Goal: Information Seeking & Learning: Learn about a topic

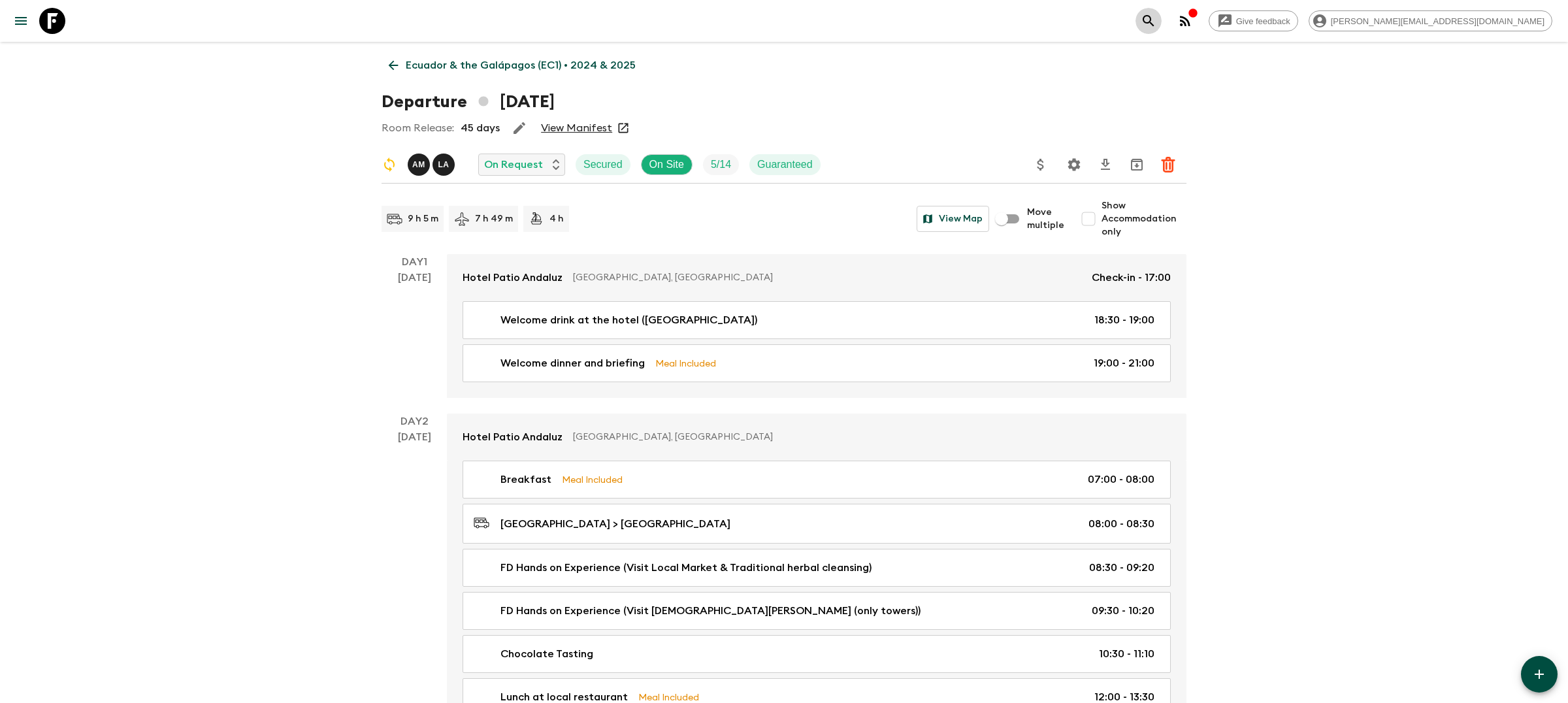
click at [1161, 12] on button "search adventures" at bounding box center [1148, 20] width 26 height 26
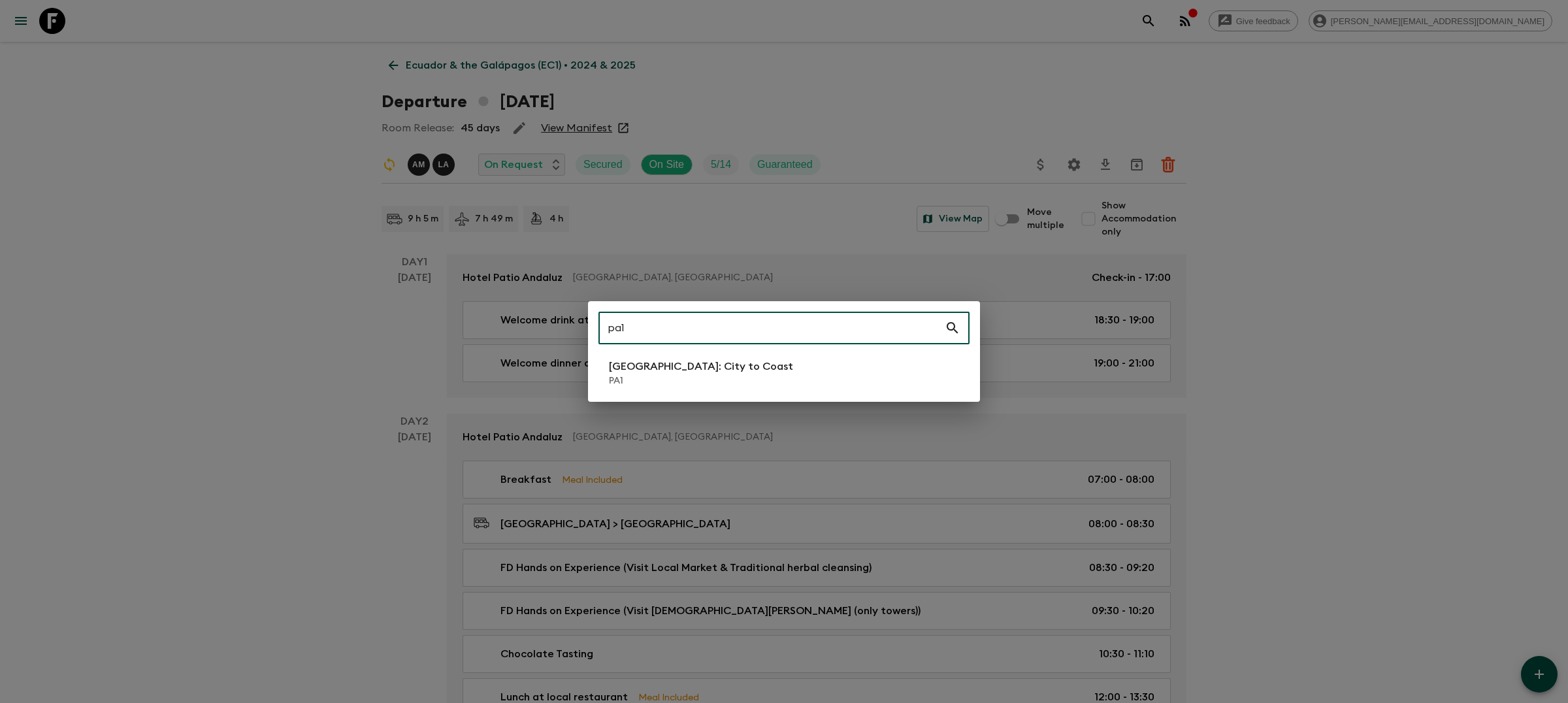
type input "pa1"
click at [725, 388] on li "[GEOGRAPHIC_DATA]: City to [GEOGRAPHIC_DATA]" at bounding box center [784, 373] width 371 height 37
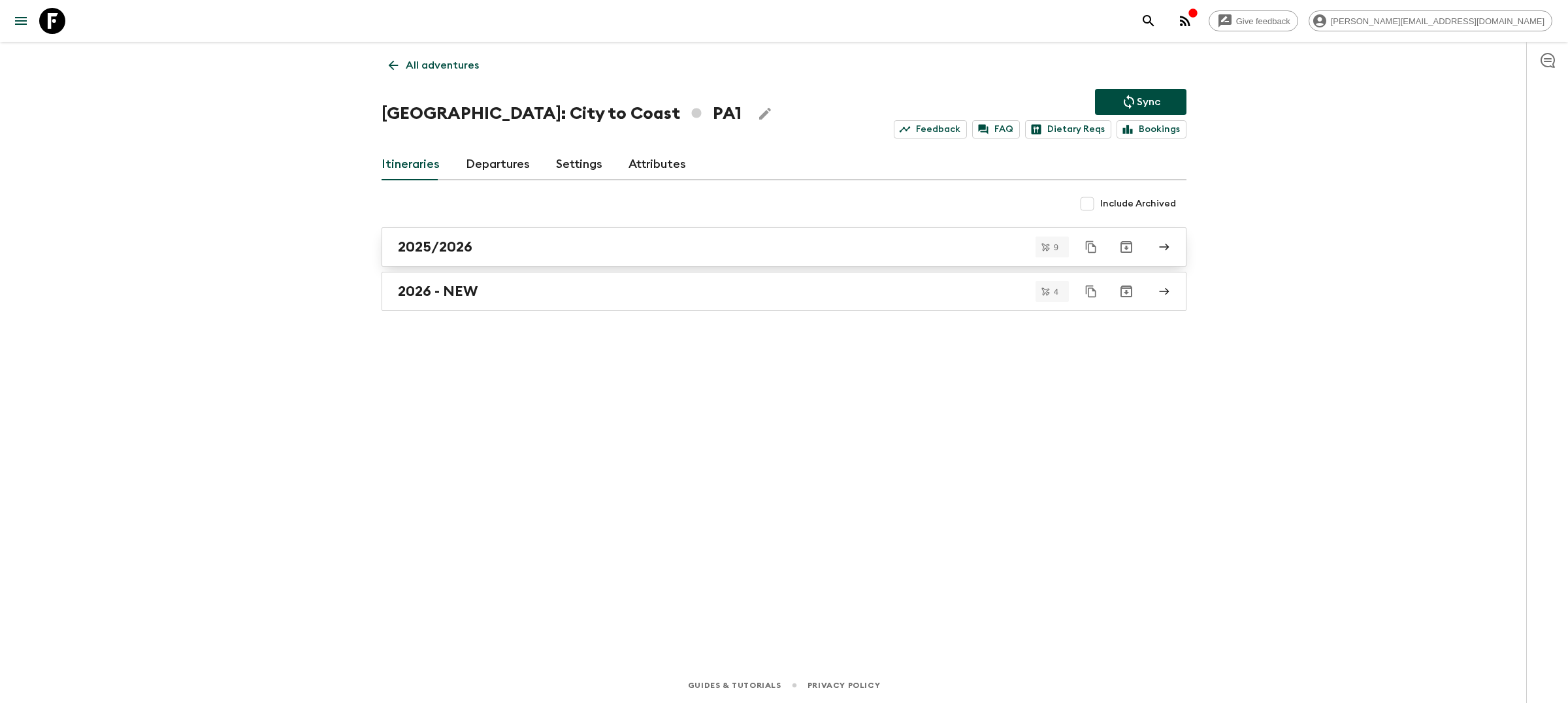
click at [619, 258] on link "2025/2026" at bounding box center [784, 247] width 805 height 39
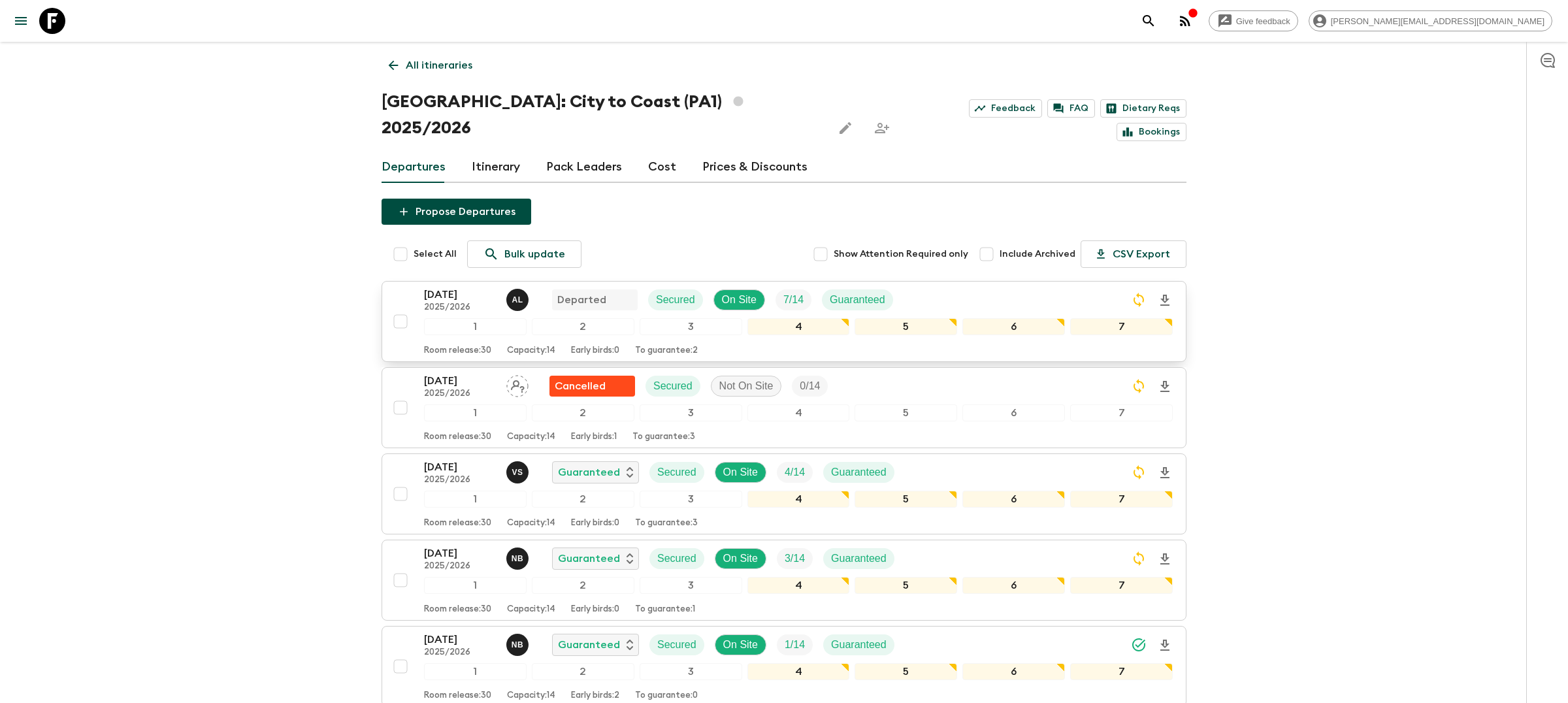
click at [966, 281] on button "[DATE] 2025/2026 A L Departed Secured On Site 7 / 14 Guaranteed 1 2 3 4 5 6 7 R…" at bounding box center [784, 321] width 805 height 81
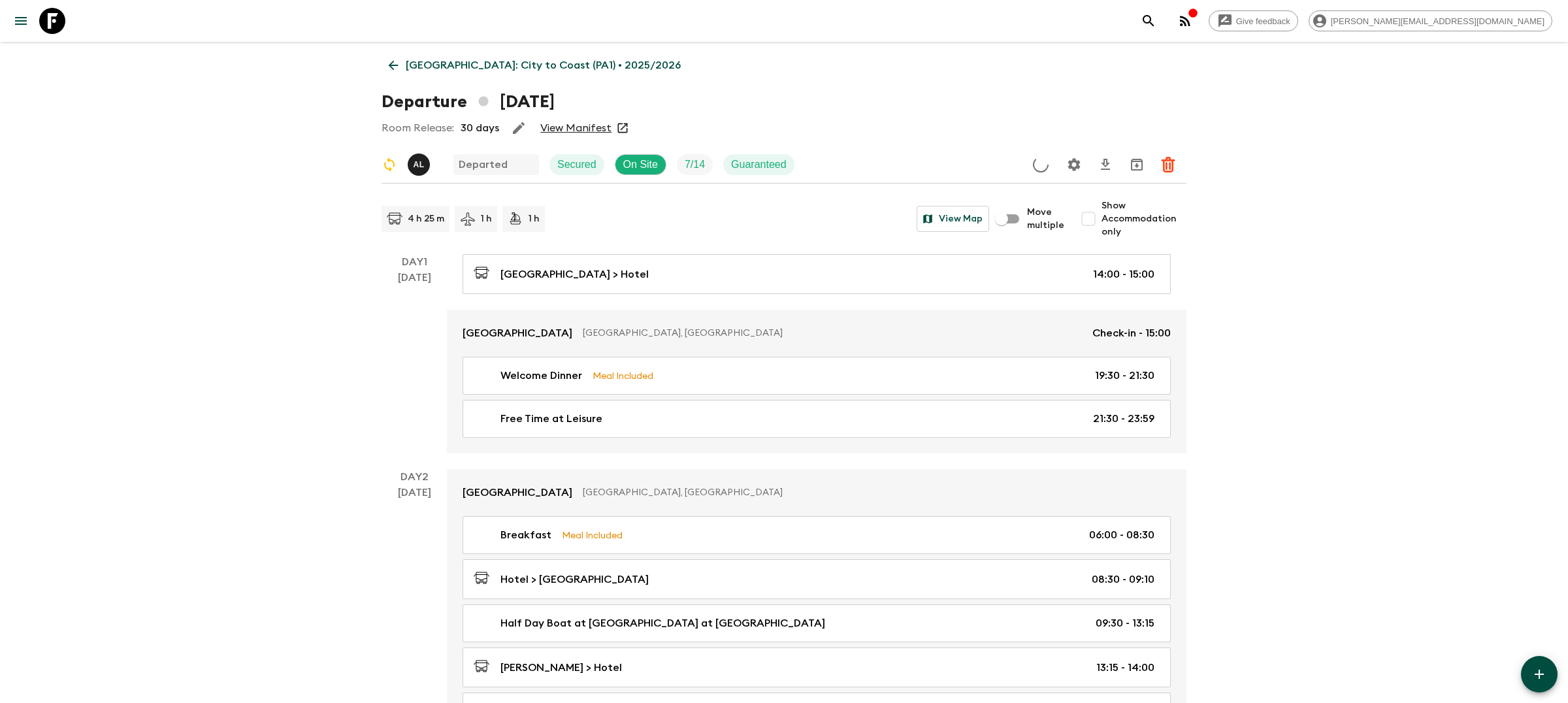
click at [1094, 218] on input "Show Accommodation only" at bounding box center [1088, 218] width 26 height 26
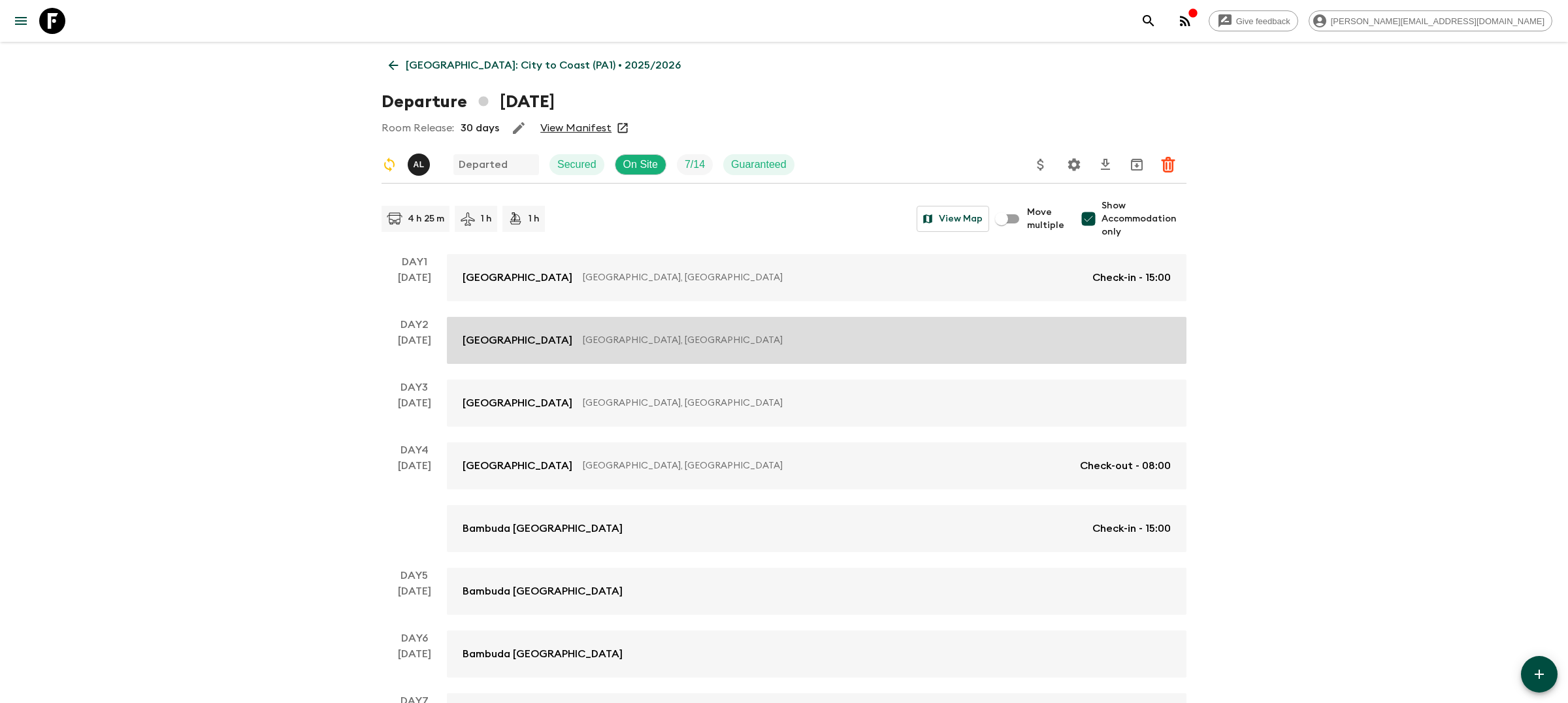
scroll to position [108, 0]
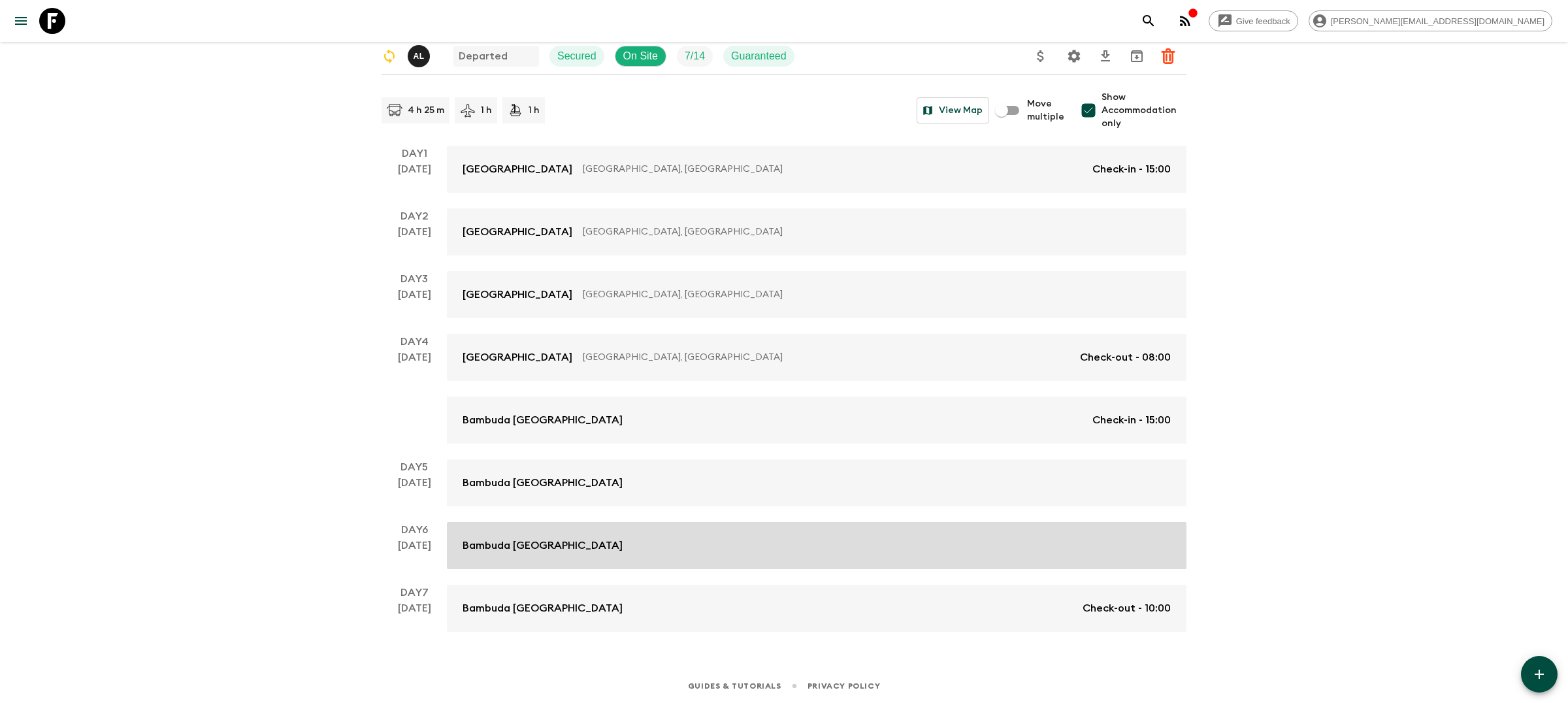
click at [562, 557] on link "Bambuda [GEOGRAPHIC_DATA]" at bounding box center [816, 545] width 739 height 47
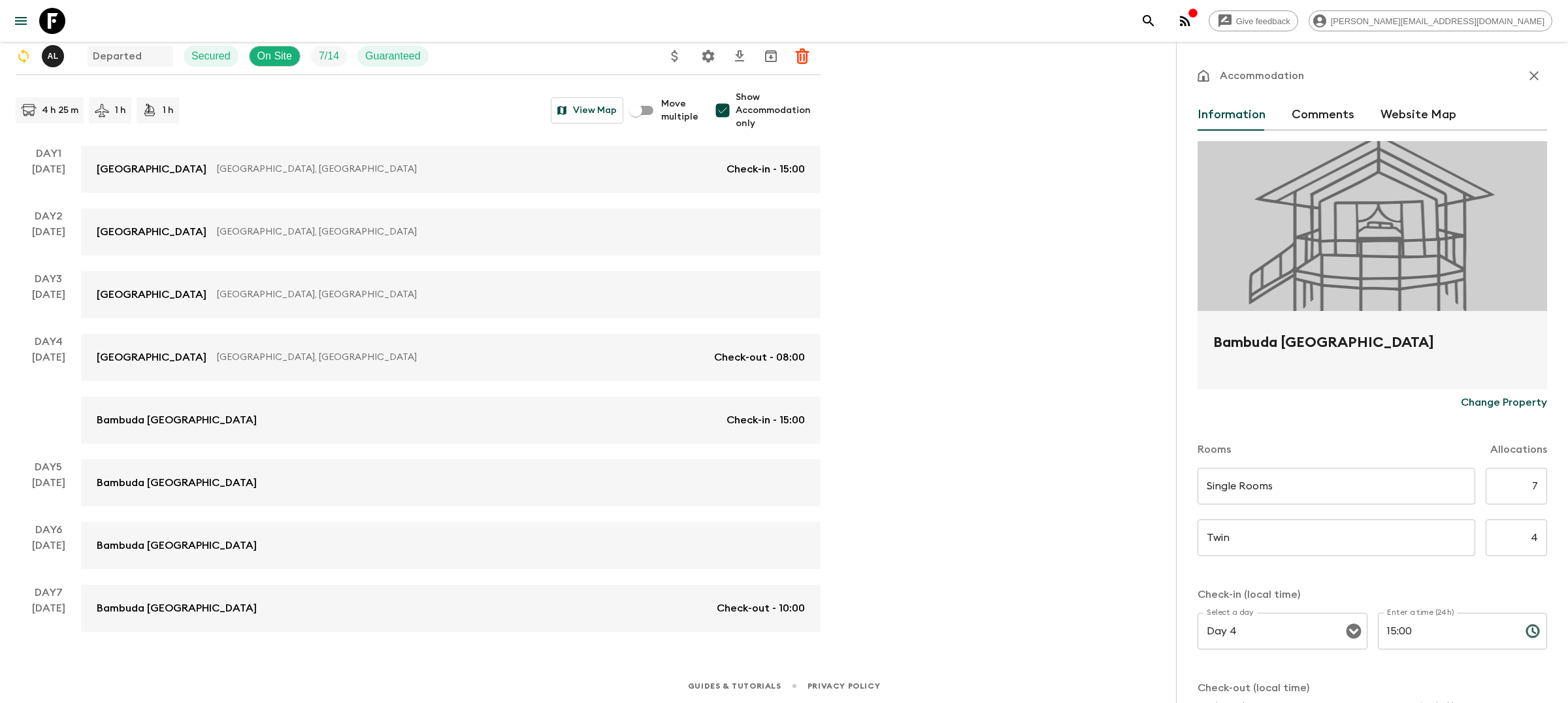
scroll to position [244, 0]
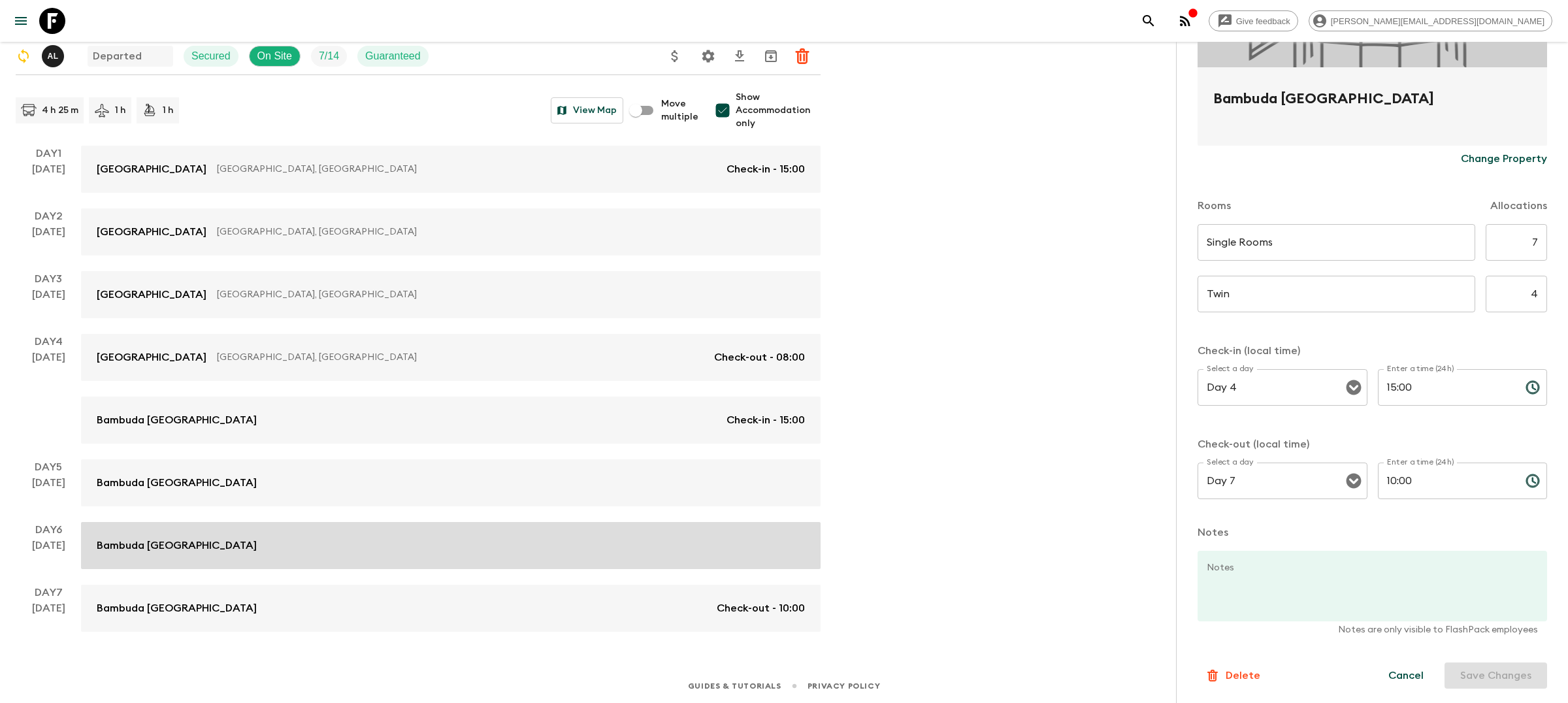
click at [412, 538] on div "Bambuda [GEOGRAPHIC_DATA]" at bounding box center [451, 546] width 709 height 15
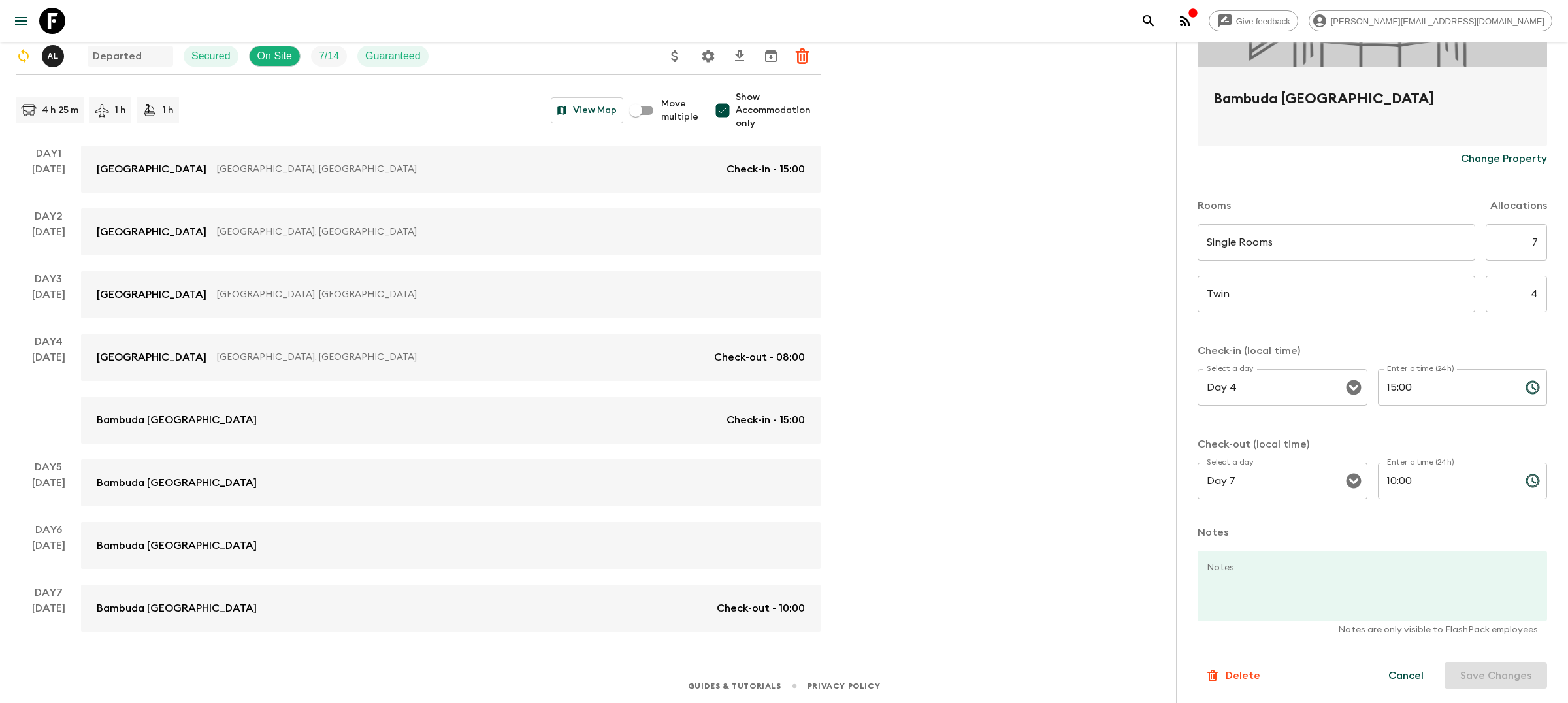
click at [724, 109] on input "Show Accommodation only" at bounding box center [722, 110] width 26 height 26
checkbox input "false"
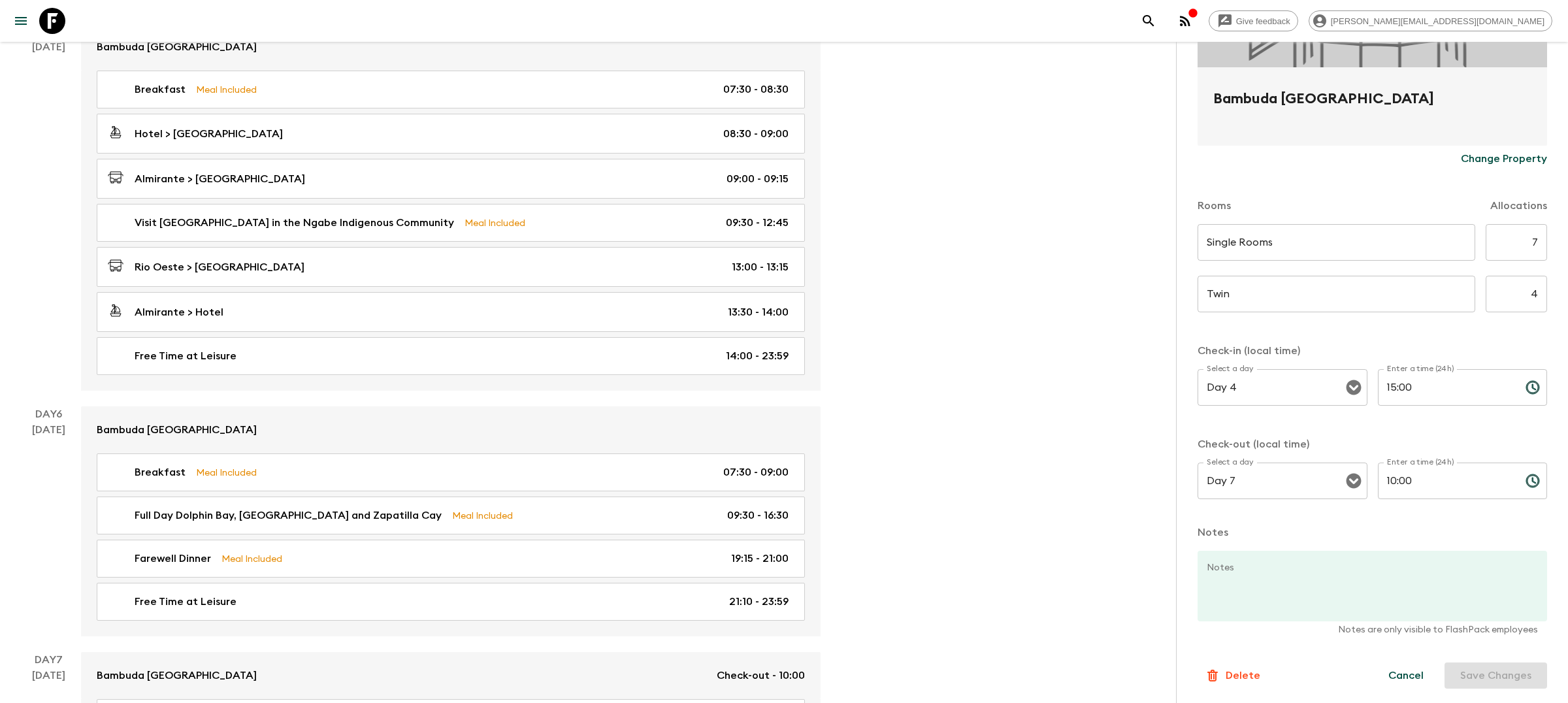
scroll to position [1465, 0]
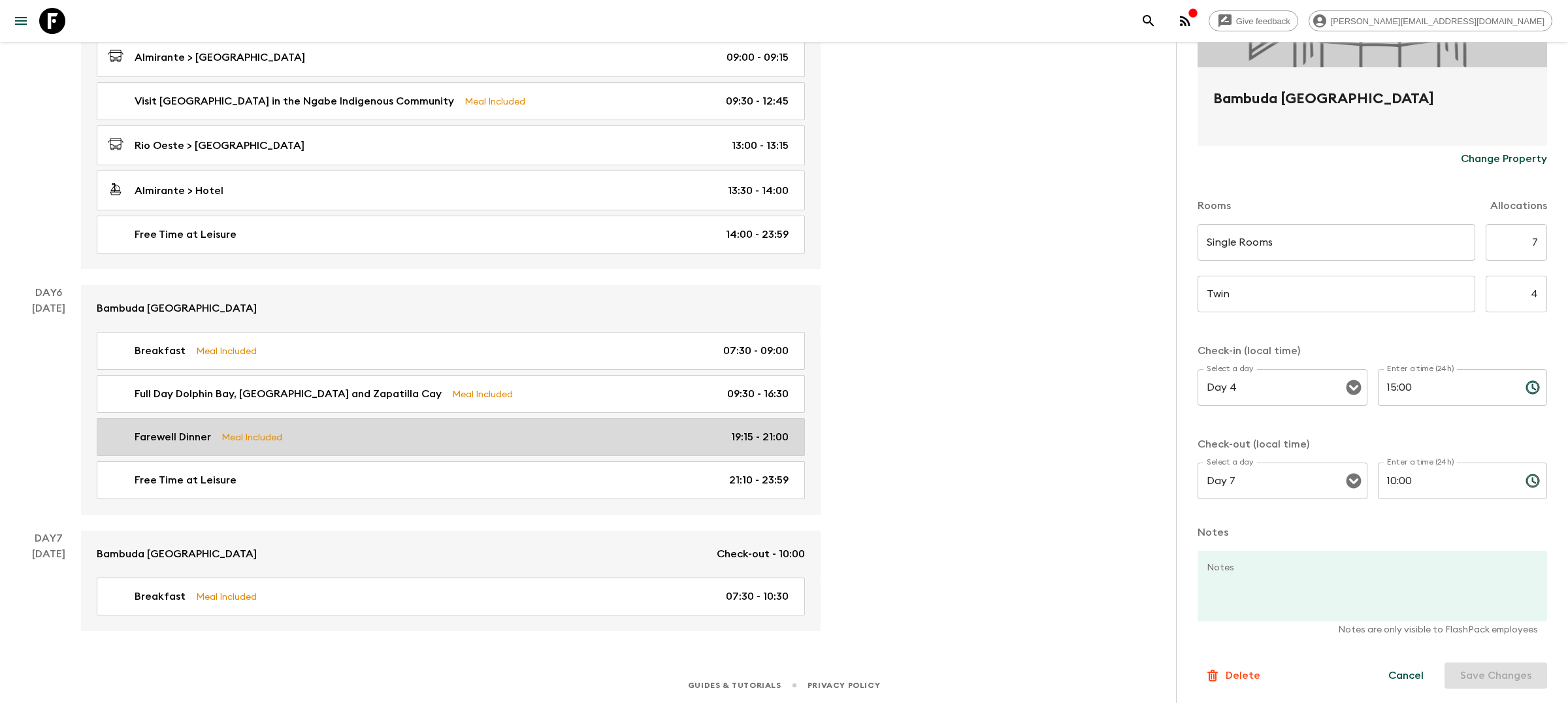
click at [610, 429] on div "Farewell Dinner Meal Included 19:15 - 21:00" at bounding box center [448, 437] width 680 height 15
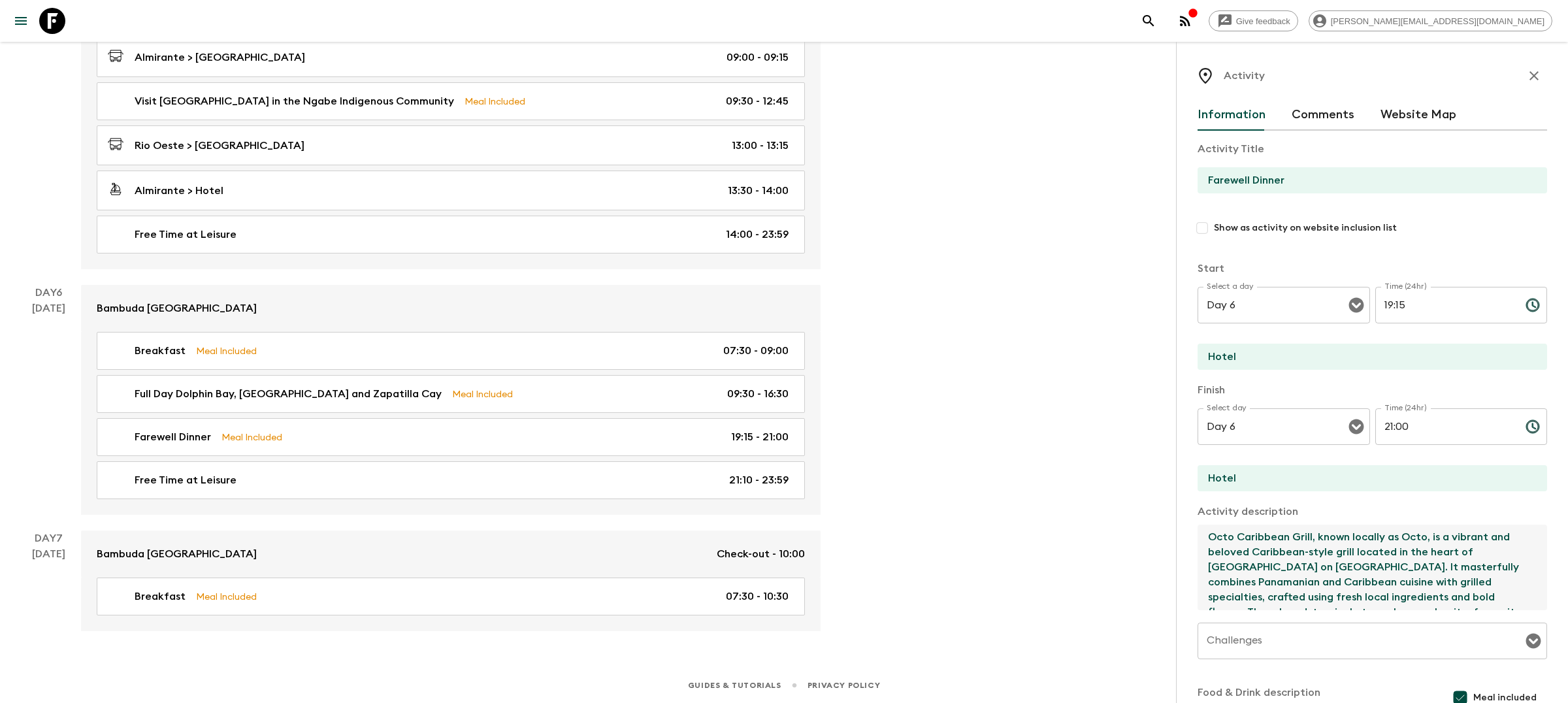
drag, startPoint x: 1310, startPoint y: 539, endPoint x: 1175, endPoint y: 539, distance: 135.0
click at [1176, 539] on div "Activity Information Comments Website Map Activity Title Farewell Dinner Show a…" at bounding box center [1372, 393] width 392 height 703
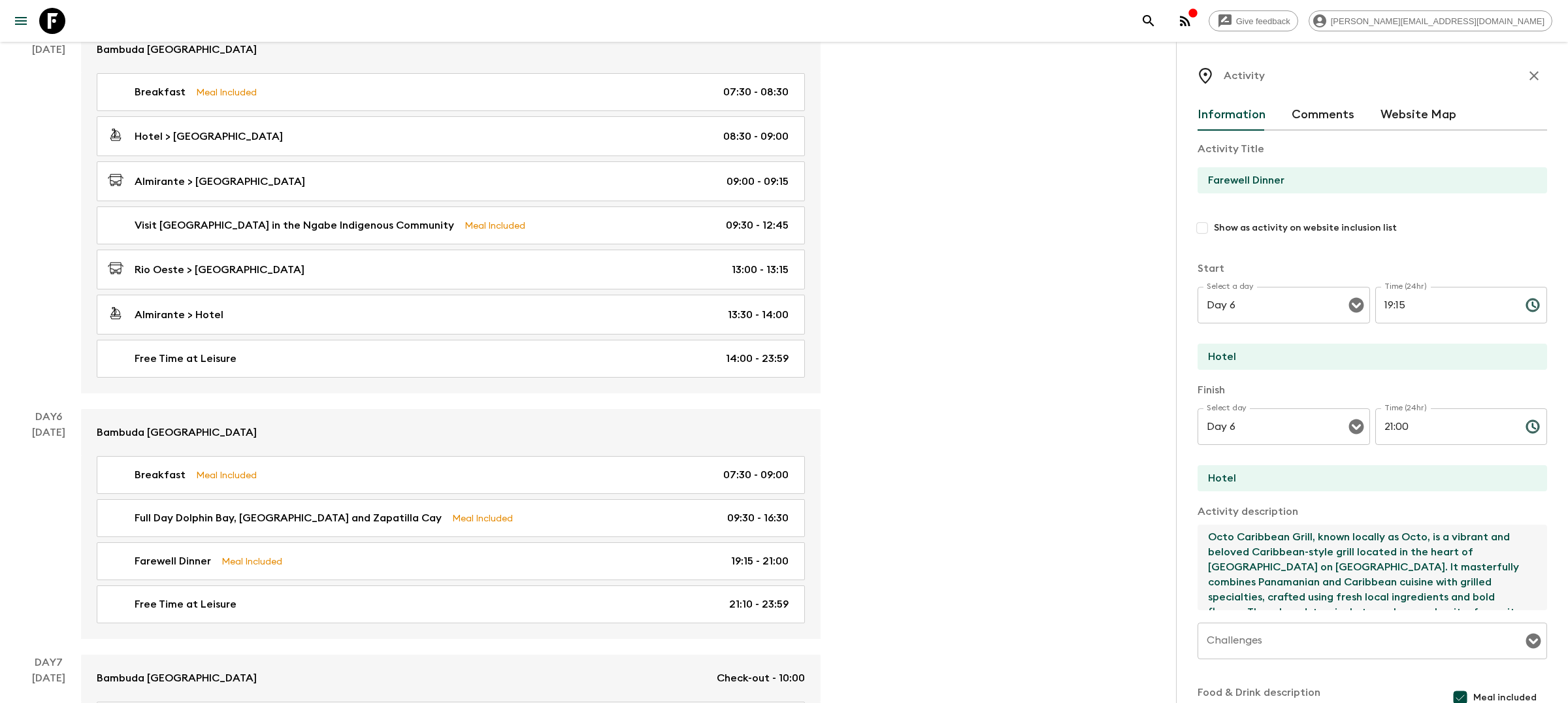
scroll to position [1204, 0]
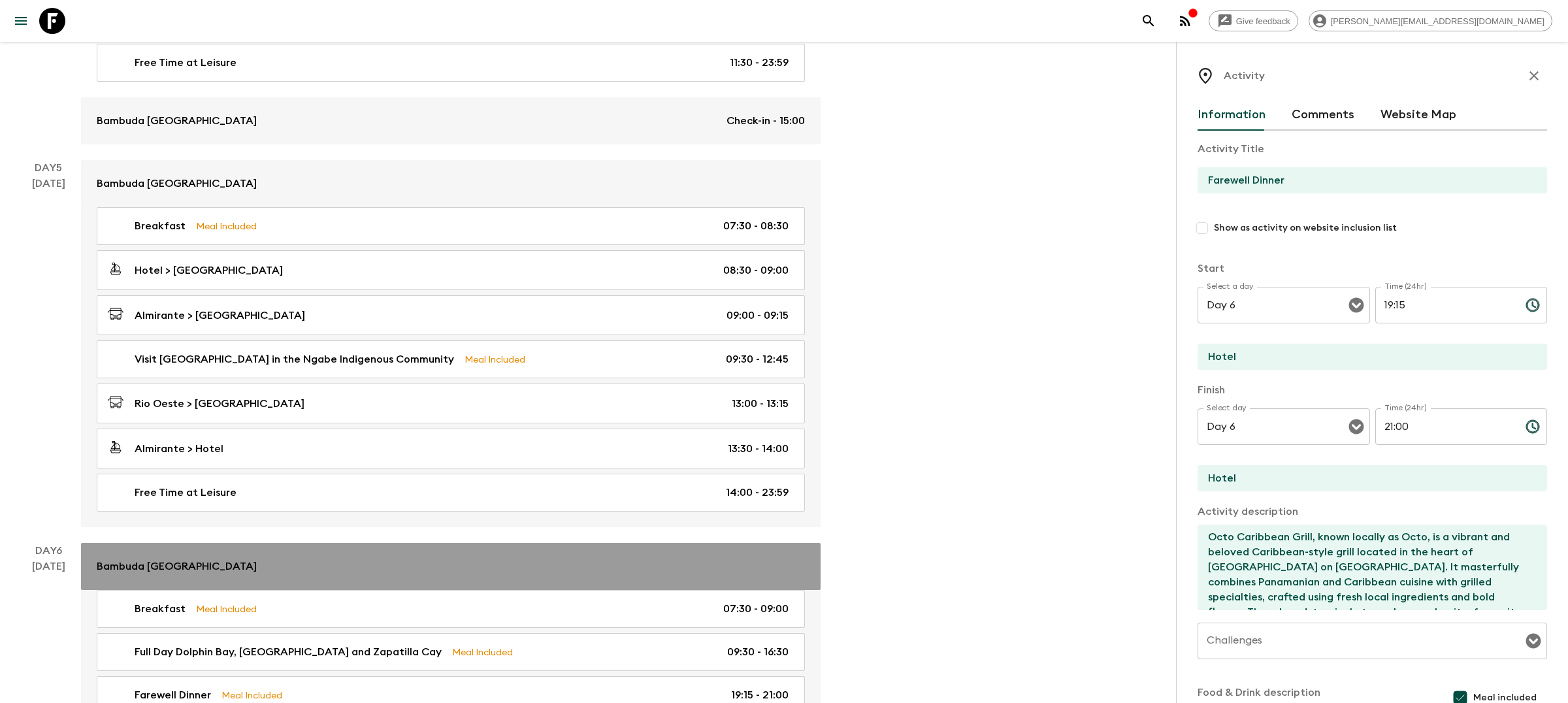
click at [460, 578] on link "Bambuda [GEOGRAPHIC_DATA]" at bounding box center [450, 566] width 739 height 47
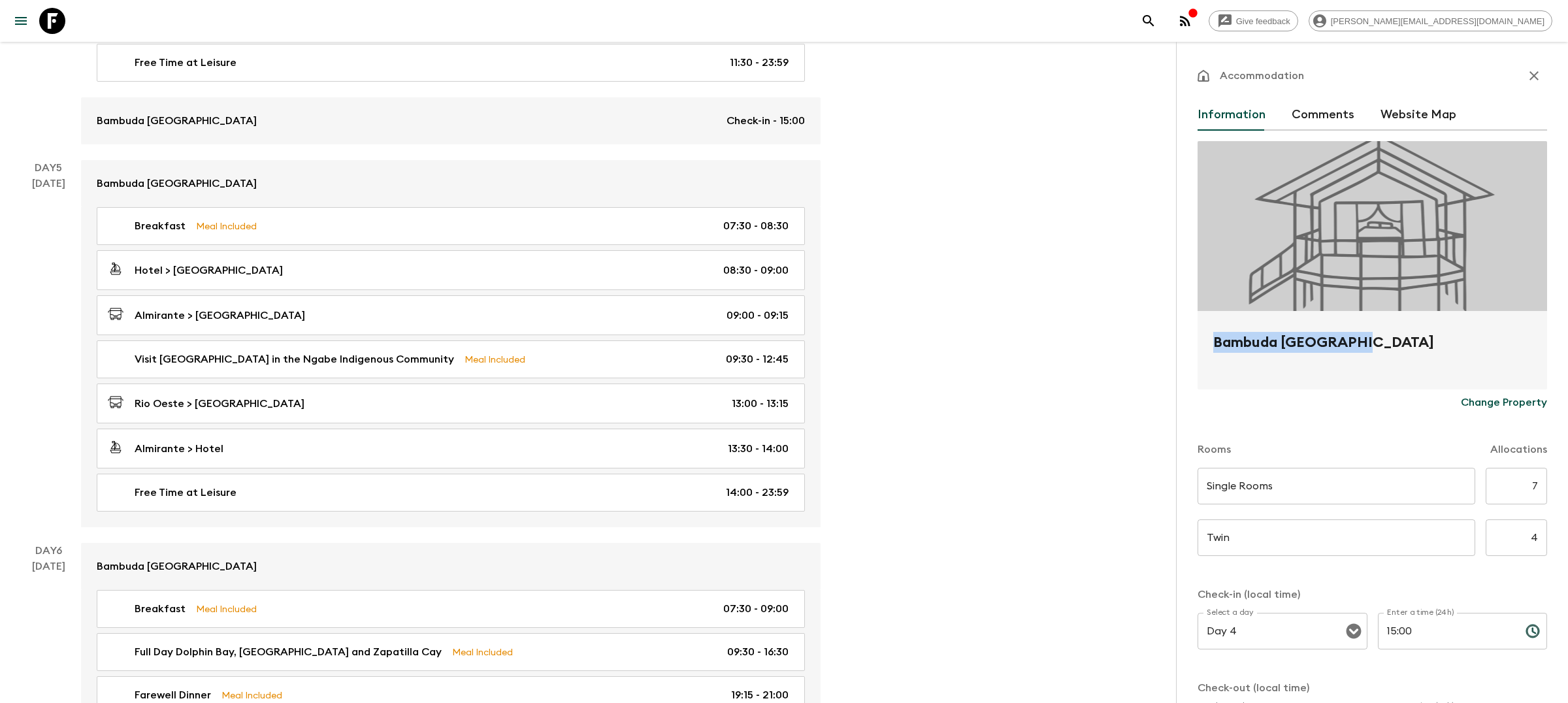
drag, startPoint x: 1379, startPoint y: 342, endPoint x: 1180, endPoint y: 342, distance: 199.0
click at [1180, 342] on div "Accommodation Information Comments Website Map Bambuda Bocas Town Change Proper…" at bounding box center [1372, 393] width 392 height 703
copy h2 "Bambuda [GEOGRAPHIC_DATA]"
